Goal: Navigation & Orientation: Find specific page/section

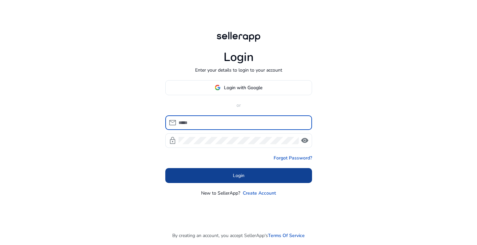
type input "**********"
click at [227, 175] on span at bounding box center [238, 175] width 147 height 16
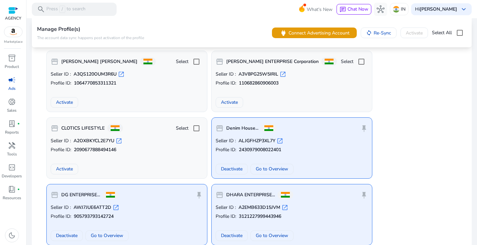
scroll to position [298, 0]
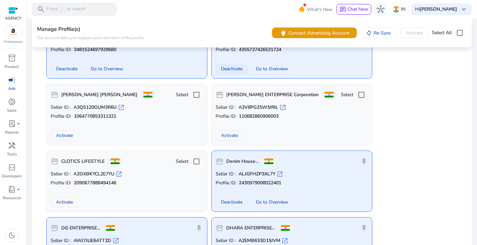
click at [224, 70] on span "Deactivate" at bounding box center [232, 68] width 22 height 7
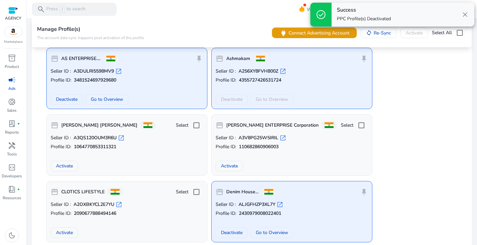
scroll to position [232, 0]
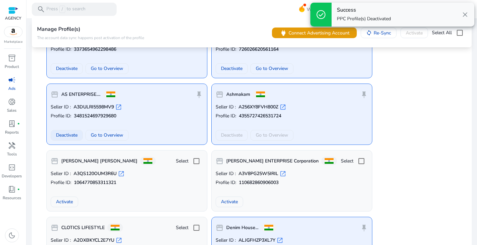
click at [71, 134] on span "Deactivate" at bounding box center [67, 134] width 22 height 7
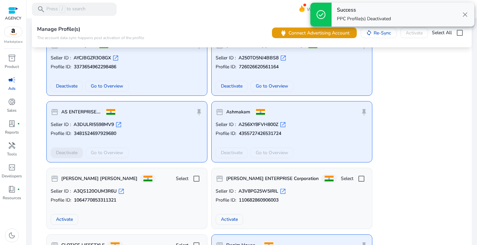
scroll to position [199, 0]
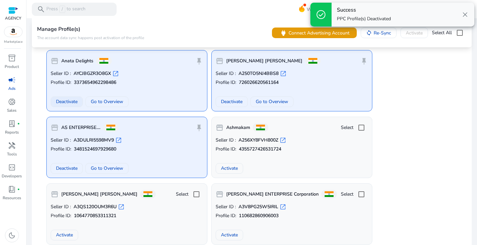
click at [68, 103] on span "Deactivate" at bounding box center [67, 101] width 22 height 7
click at [220, 104] on span at bounding box center [231, 102] width 31 height 16
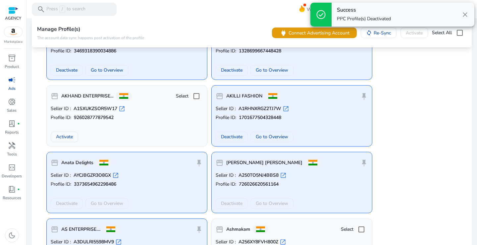
scroll to position [66, 0]
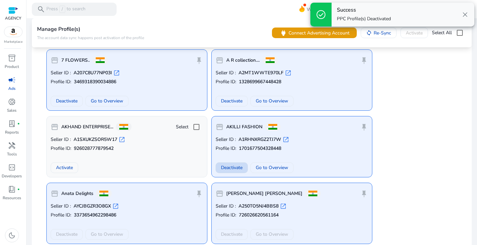
click at [226, 165] on span "Deactivate" at bounding box center [232, 167] width 22 height 7
click at [230, 99] on span "Deactivate" at bounding box center [232, 100] width 22 height 7
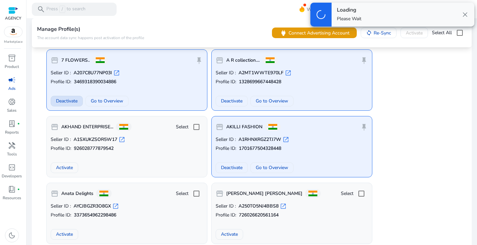
click at [69, 102] on span "Deactivate" at bounding box center [67, 100] width 22 height 7
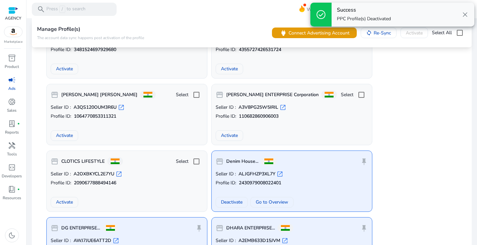
scroll to position [364, 0]
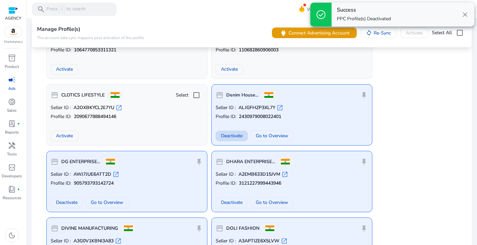
click at [234, 137] on span "Deactivate" at bounding box center [232, 135] width 22 height 7
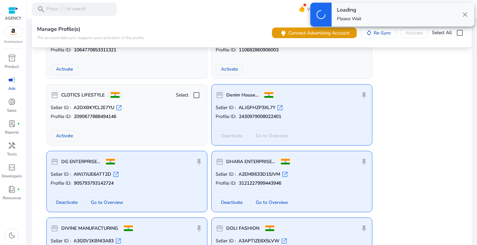
scroll to position [397, 0]
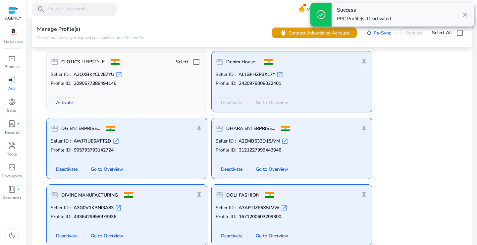
drag, startPoint x: 233, startPoint y: 165, endPoint x: 201, endPoint y: 167, distance: 32.2
click at [233, 165] on span at bounding box center [231, 169] width 31 height 16
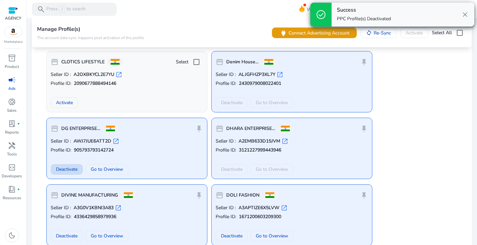
click at [70, 168] on span "Deactivate" at bounding box center [67, 169] width 22 height 7
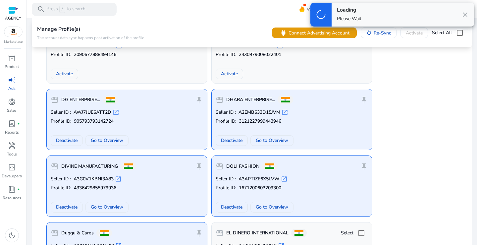
scroll to position [463, 0]
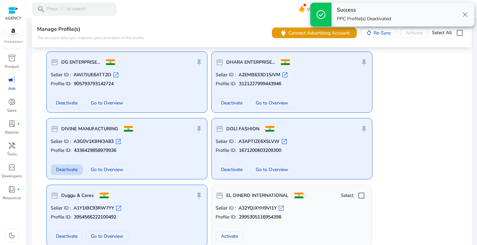
click at [69, 167] on span "Deactivate" at bounding box center [67, 169] width 22 height 7
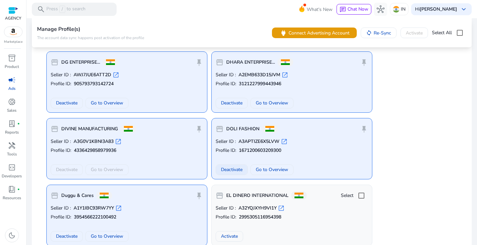
click at [229, 170] on span "Deactivate" at bounding box center [232, 169] width 22 height 7
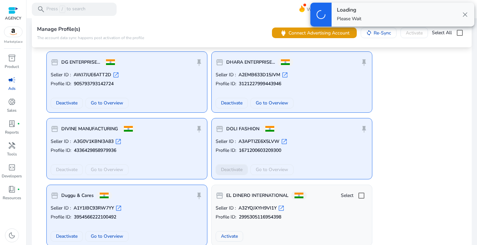
scroll to position [563, 0]
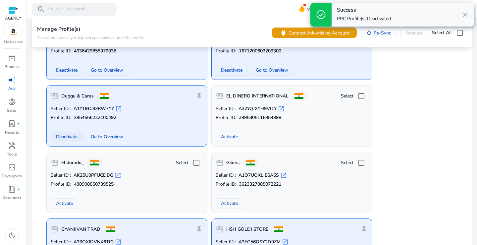
click at [65, 136] on span "Deactivate" at bounding box center [67, 136] width 22 height 7
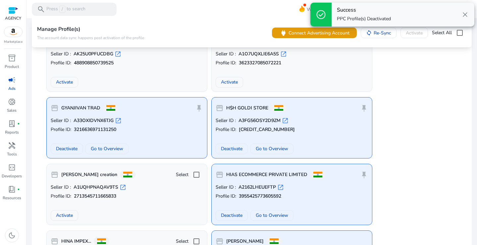
scroll to position [695, 0]
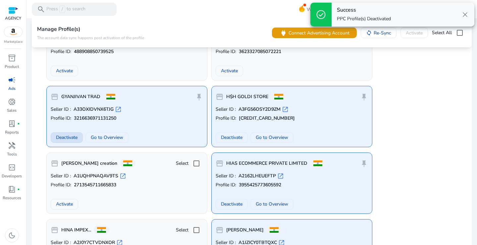
click at [70, 135] on span "Deactivate" at bounding box center [67, 137] width 22 height 7
click at [226, 138] on span "Deactivate" at bounding box center [232, 137] width 22 height 7
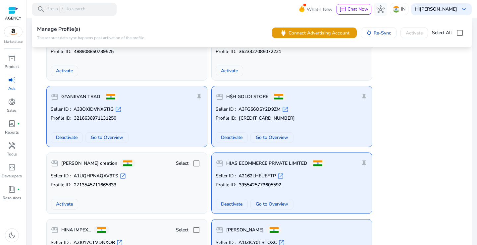
scroll to position [794, 0]
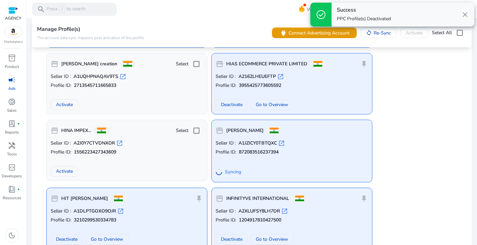
click at [231, 108] on span "Deactivate" at bounding box center [232, 104] width 22 height 7
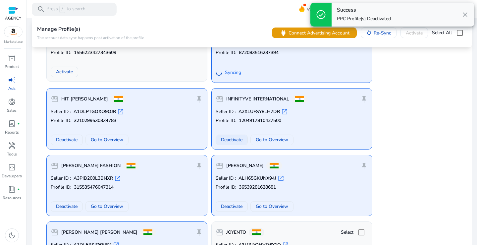
click at [227, 142] on span "Deactivate" at bounding box center [232, 139] width 22 height 7
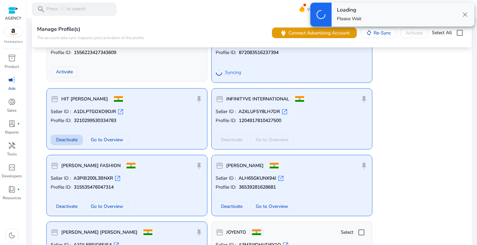
click at [60, 141] on span "Deactivate" at bounding box center [67, 139] width 22 height 7
click at [70, 207] on span "Deactivate" at bounding box center [67, 206] width 22 height 7
click at [229, 202] on span at bounding box center [231, 206] width 31 height 16
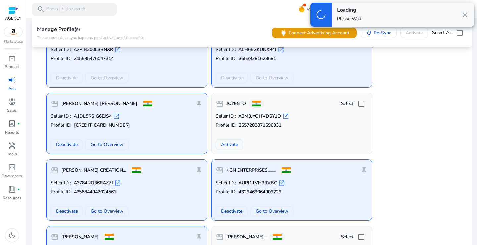
scroll to position [1026, 0]
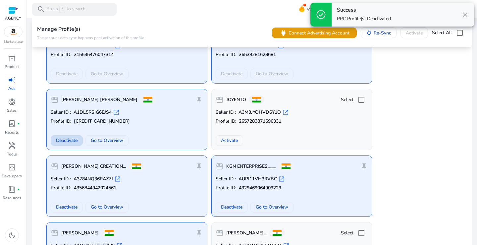
click at [66, 140] on span "Deactivate" at bounding box center [67, 140] width 22 height 7
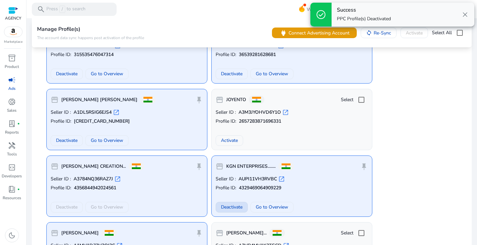
drag, startPoint x: 224, startPoint y: 207, endPoint x: 224, endPoint y: 202, distance: 5.0
click at [224, 207] on span "Deactivate" at bounding box center [232, 206] width 22 height 7
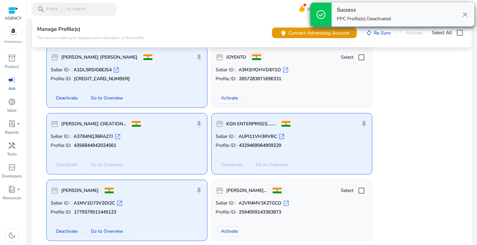
scroll to position [1159, 0]
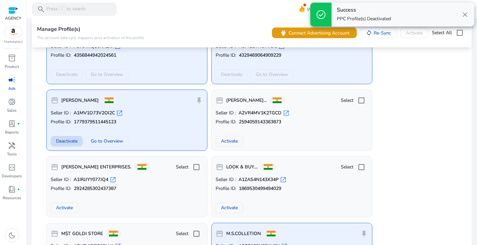
click at [61, 140] on span "Deactivate" at bounding box center [67, 140] width 22 height 7
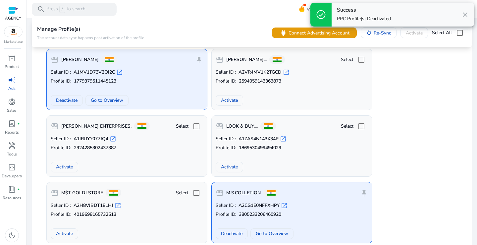
scroll to position [1258, 0]
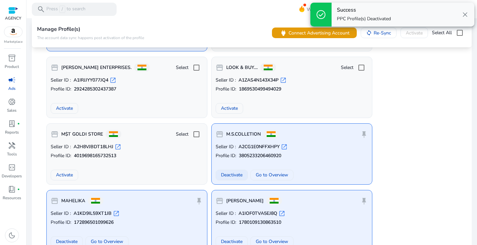
click at [222, 176] on span "Deactivate" at bounding box center [232, 174] width 22 height 7
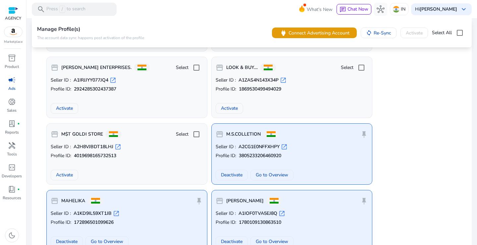
scroll to position [1357, 0]
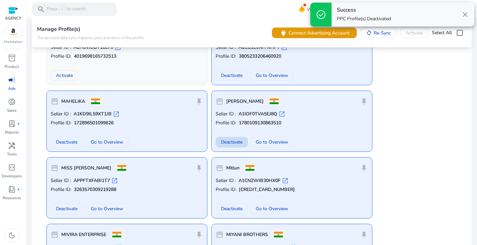
click at [230, 146] on span at bounding box center [231, 142] width 31 height 16
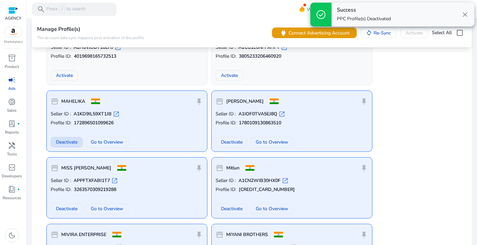
click at [58, 140] on span "Deactivate" at bounding box center [67, 141] width 22 height 7
click at [66, 208] on span "Deactivate" at bounding box center [67, 208] width 22 height 7
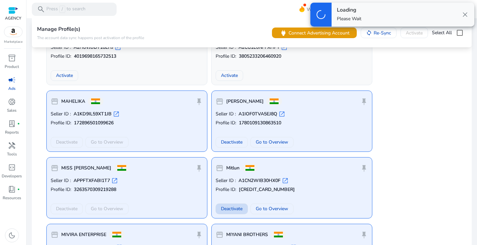
click at [241, 208] on span "Deactivate" at bounding box center [232, 208] width 22 height 7
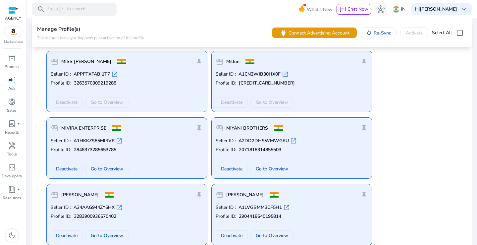
scroll to position [1490, 0]
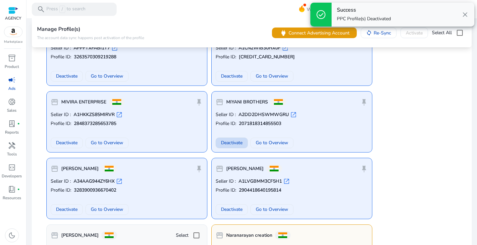
click at [231, 142] on span "Deactivate" at bounding box center [232, 142] width 22 height 7
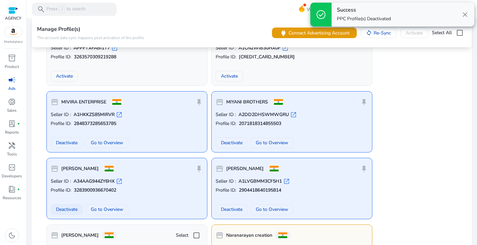
click at [69, 208] on span "Deactivate" at bounding box center [67, 209] width 22 height 7
click at [231, 210] on span "Deactivate" at bounding box center [232, 209] width 22 height 7
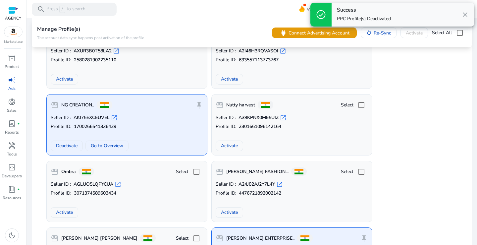
scroll to position [1754, 0]
drag, startPoint x: 72, startPoint y: 144, endPoint x: 81, endPoint y: 144, distance: 8.3
click at [72, 144] on span "Deactivate" at bounding box center [67, 145] width 22 height 7
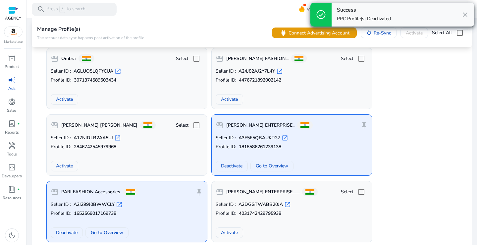
scroll to position [1887, 0]
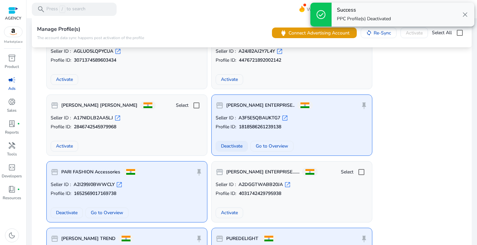
click at [231, 147] on span "Deactivate" at bounding box center [232, 145] width 22 height 7
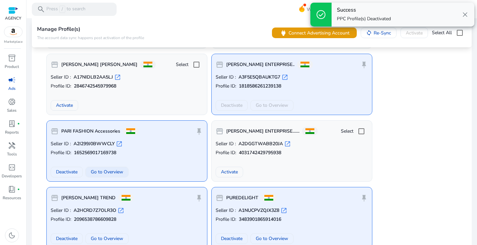
scroll to position [1953, 0]
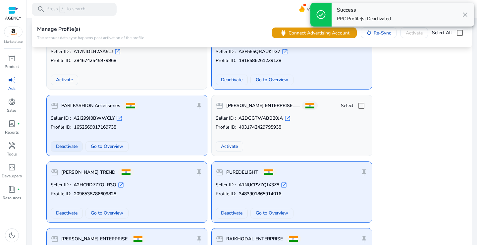
click at [69, 142] on span at bounding box center [66, 146] width 31 height 16
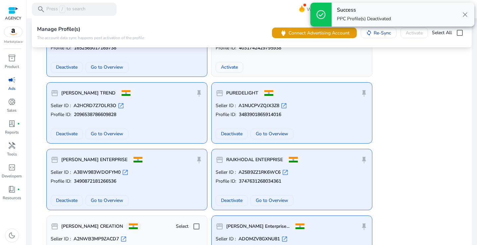
scroll to position [2052, 0]
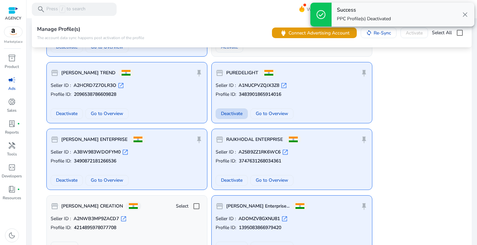
click at [226, 113] on span "Deactivate" at bounding box center [232, 113] width 22 height 7
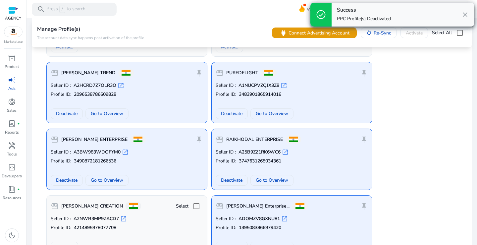
click at [70, 113] on span "Deactivate" at bounding box center [67, 113] width 22 height 7
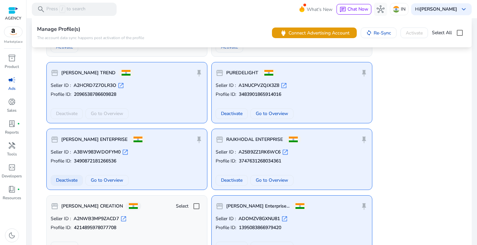
click at [71, 181] on span "Deactivate" at bounding box center [67, 179] width 22 height 7
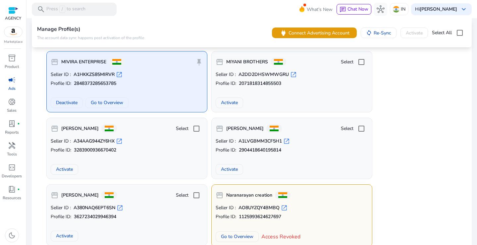
scroll to position [1523, 0]
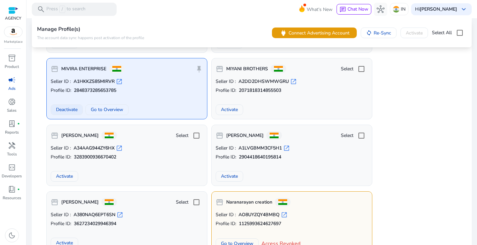
click at [63, 106] on span "Deactivate" at bounding box center [67, 109] width 22 height 7
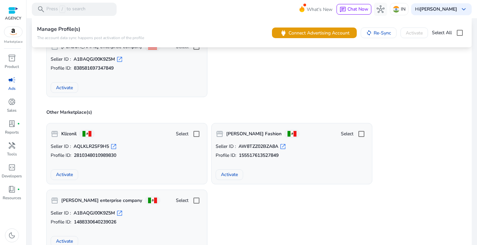
scroll to position [3515, 0]
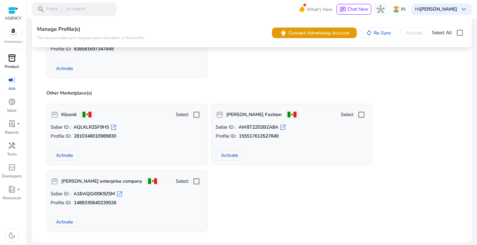
click at [9, 62] on span "inventory_2" at bounding box center [12, 58] width 8 height 8
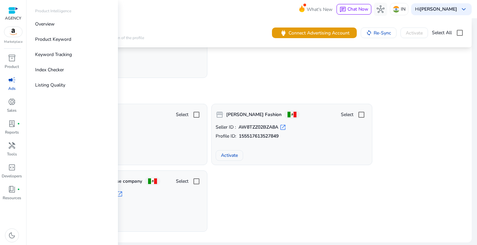
click at [17, 40] on p "Marketplace" at bounding box center [13, 41] width 19 height 5
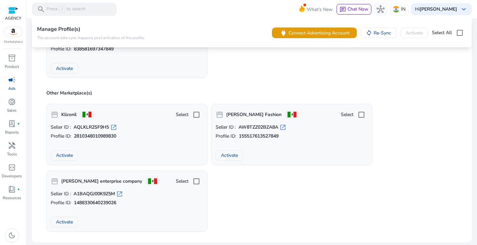
click at [17, 35] on img at bounding box center [13, 32] width 18 height 10
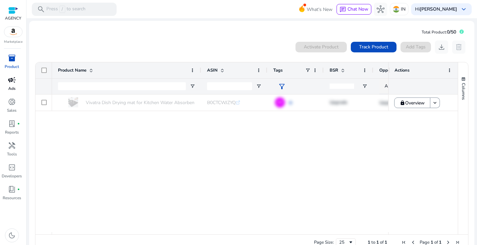
click at [12, 85] on p "Ads" at bounding box center [11, 88] width 7 height 6
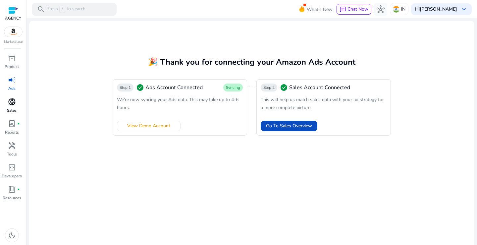
click at [12, 106] on div "donut_small" at bounding box center [12, 101] width 19 height 11
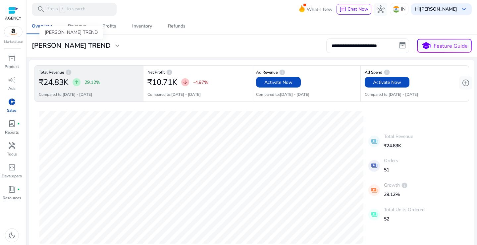
click at [113, 44] on span "expand_more" at bounding box center [117, 46] width 8 height 8
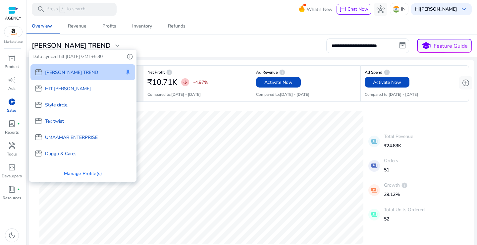
click at [84, 44] on div at bounding box center [238, 122] width 477 height 245
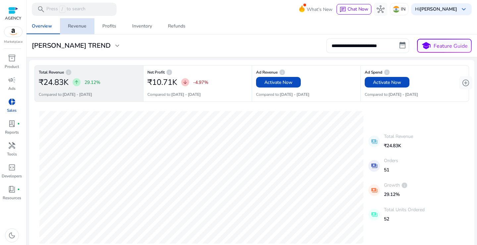
click at [81, 27] on div "Revenue" at bounding box center [77, 26] width 19 height 5
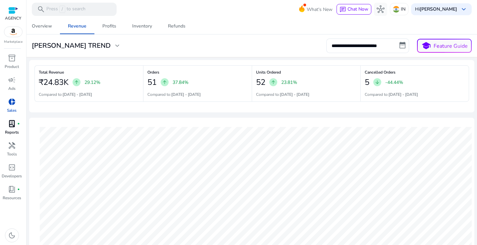
click at [14, 124] on span "lab_profile" at bounding box center [12, 123] width 8 height 8
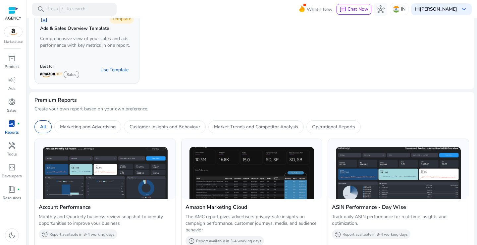
scroll to position [199, 0]
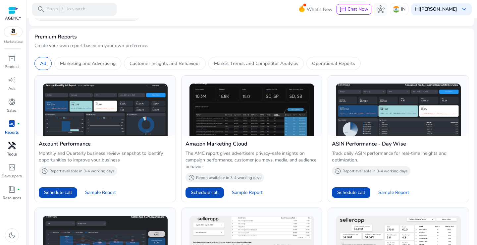
click at [7, 150] on div "handyman" at bounding box center [12, 145] width 19 height 11
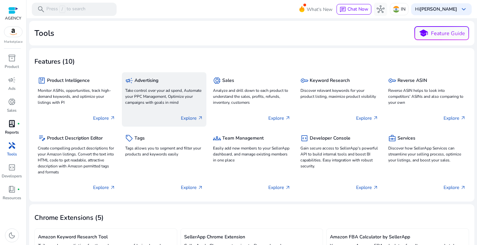
click at [167, 76] on div "campaign Advertising" at bounding box center [163, 80] width 77 height 10
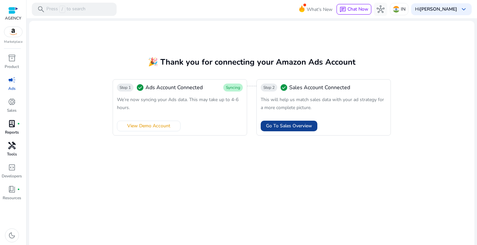
click at [281, 122] on span "Go To Sales Overview" at bounding box center [289, 125] width 46 height 7
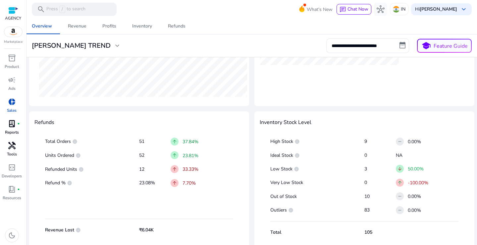
scroll to position [317, 0]
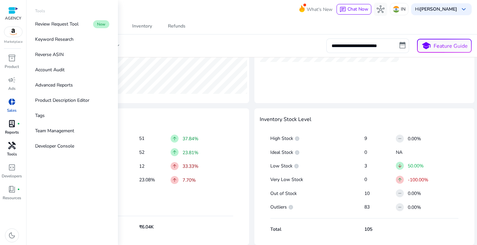
click at [13, 151] on p "Tools" at bounding box center [12, 154] width 10 height 6
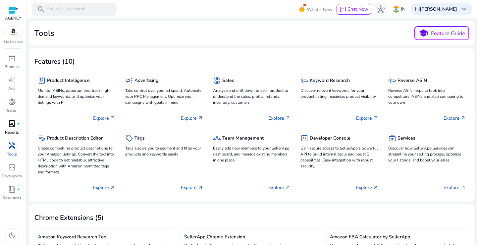
click at [15, 127] on span "lab_profile" at bounding box center [12, 123] width 8 height 8
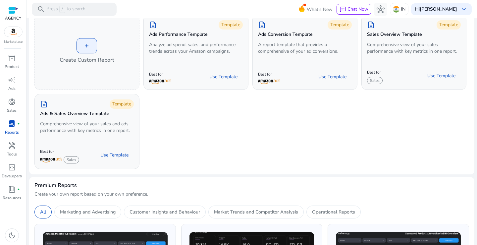
scroll to position [99, 0]
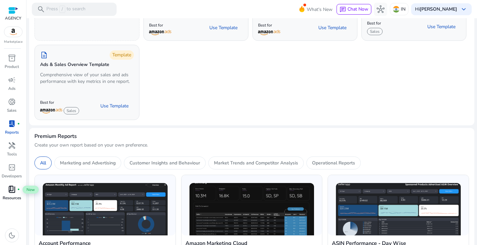
click at [14, 193] on span "book_4" at bounding box center [12, 189] width 8 height 8
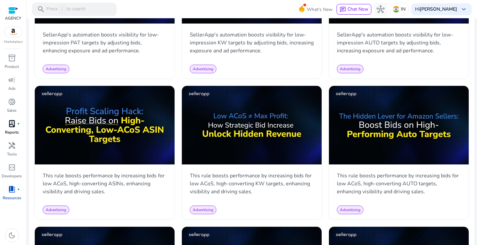
scroll to position [397, 0]
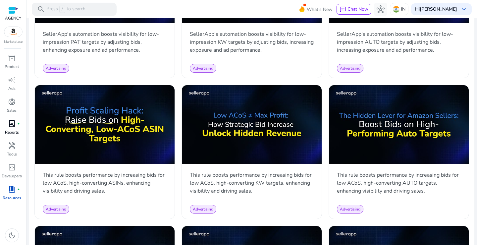
click at [11, 147] on span "handyman" at bounding box center [12, 145] width 8 height 8
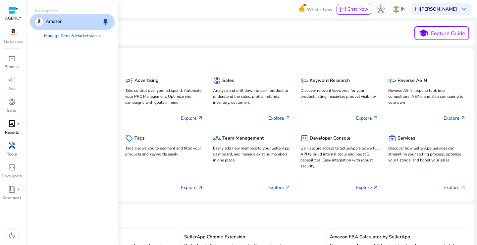
click at [12, 16] on p "AGENCY" at bounding box center [13, 18] width 16 height 6
